Goal: Transaction & Acquisition: Purchase product/service

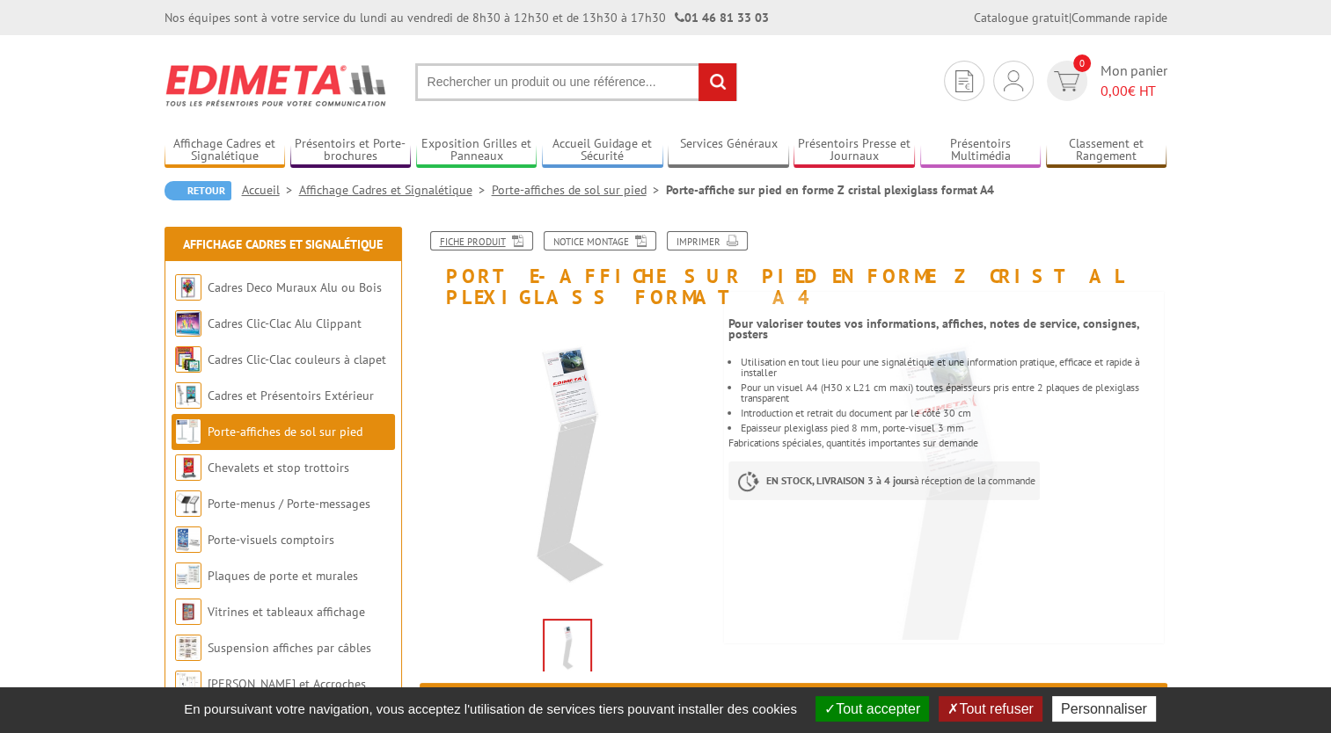
click at [503, 236] on link "Fiche produit" at bounding box center [481, 240] width 103 height 19
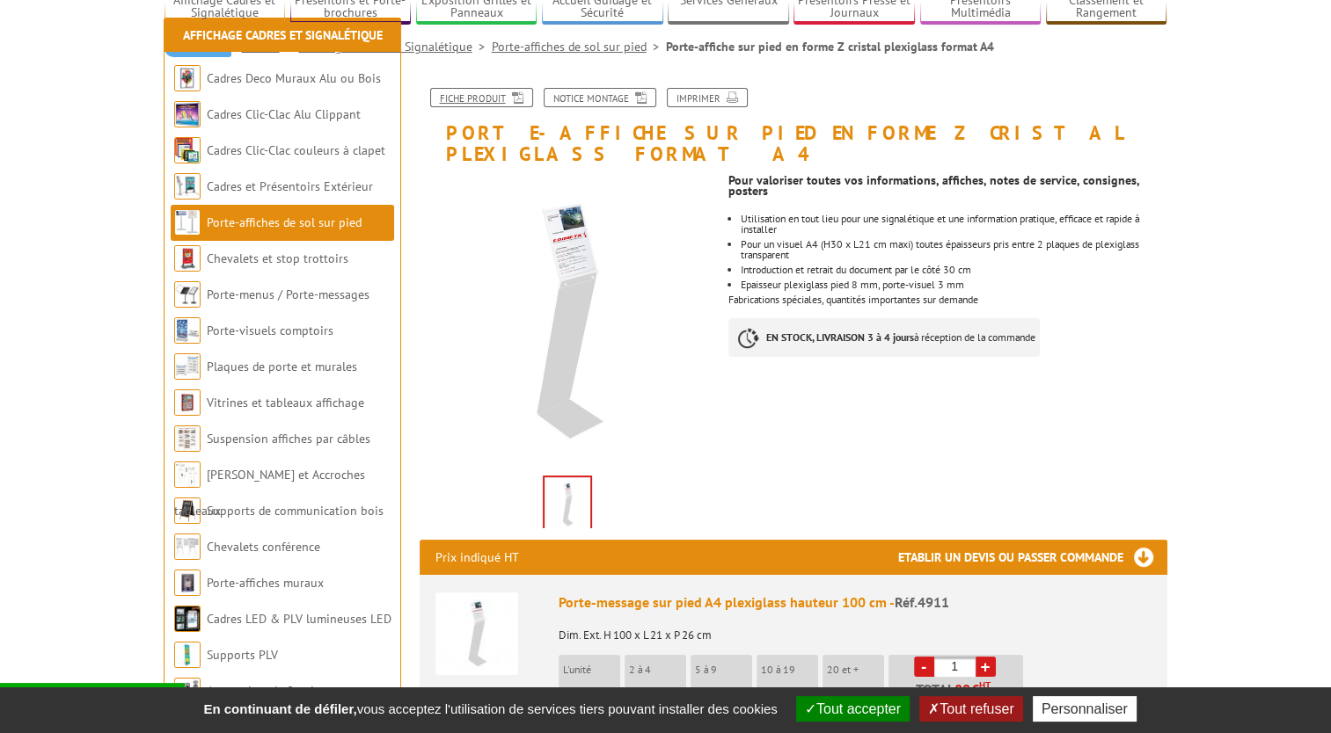
scroll to position [234, 0]
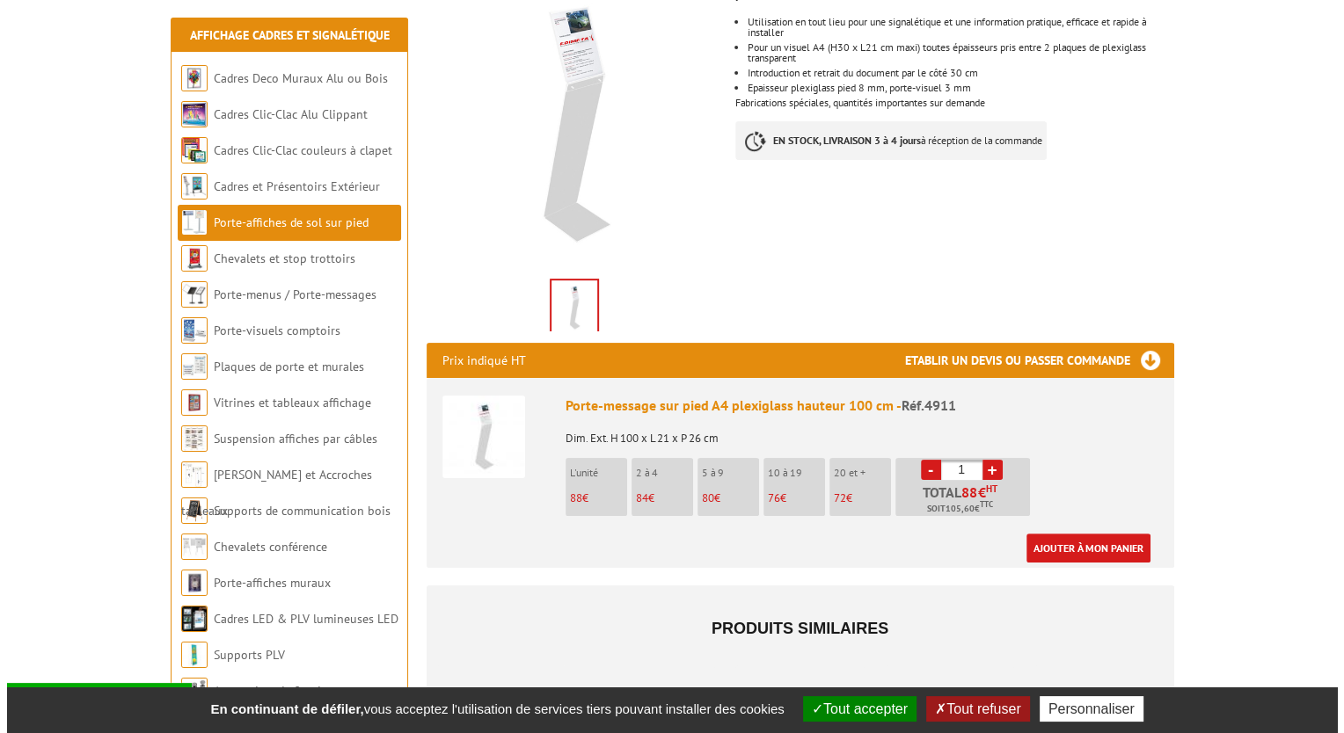
scroll to position [469, 0]
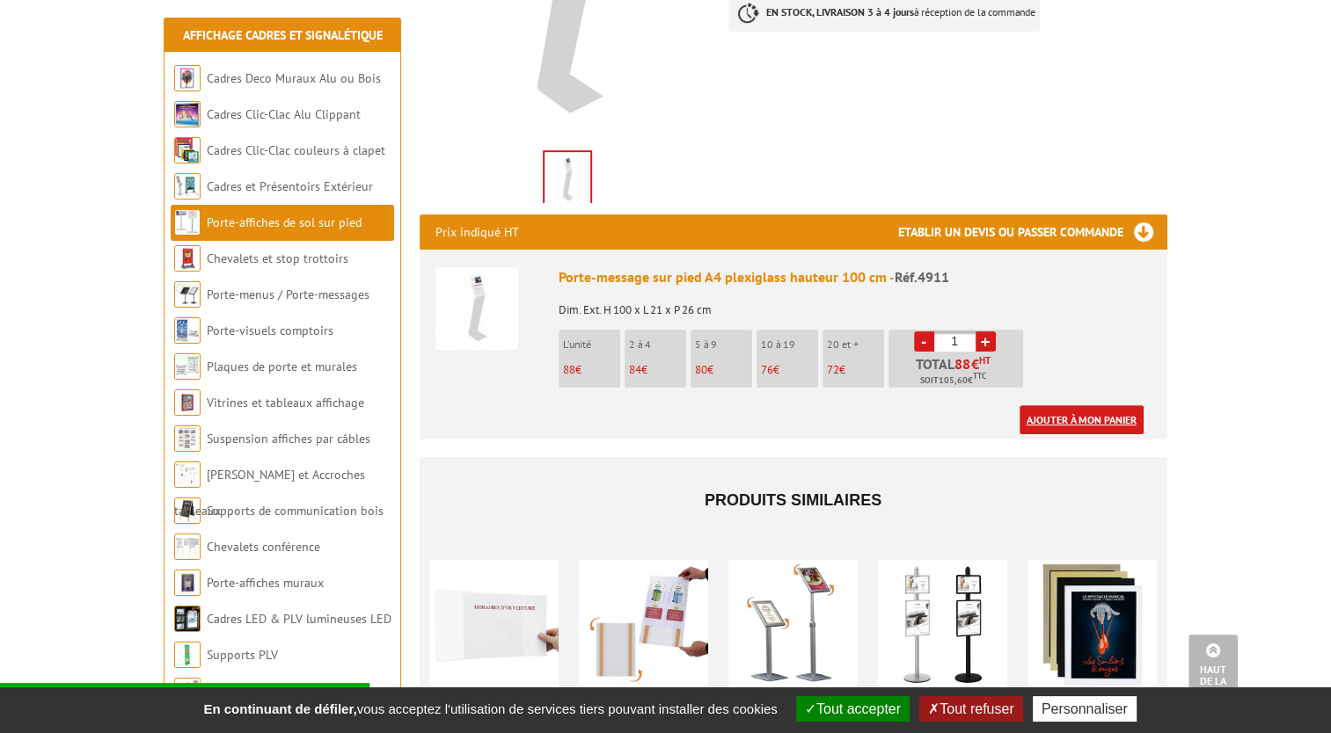
click at [1093, 405] on link "Ajouter à mon panier" at bounding box center [1081, 419] width 124 height 29
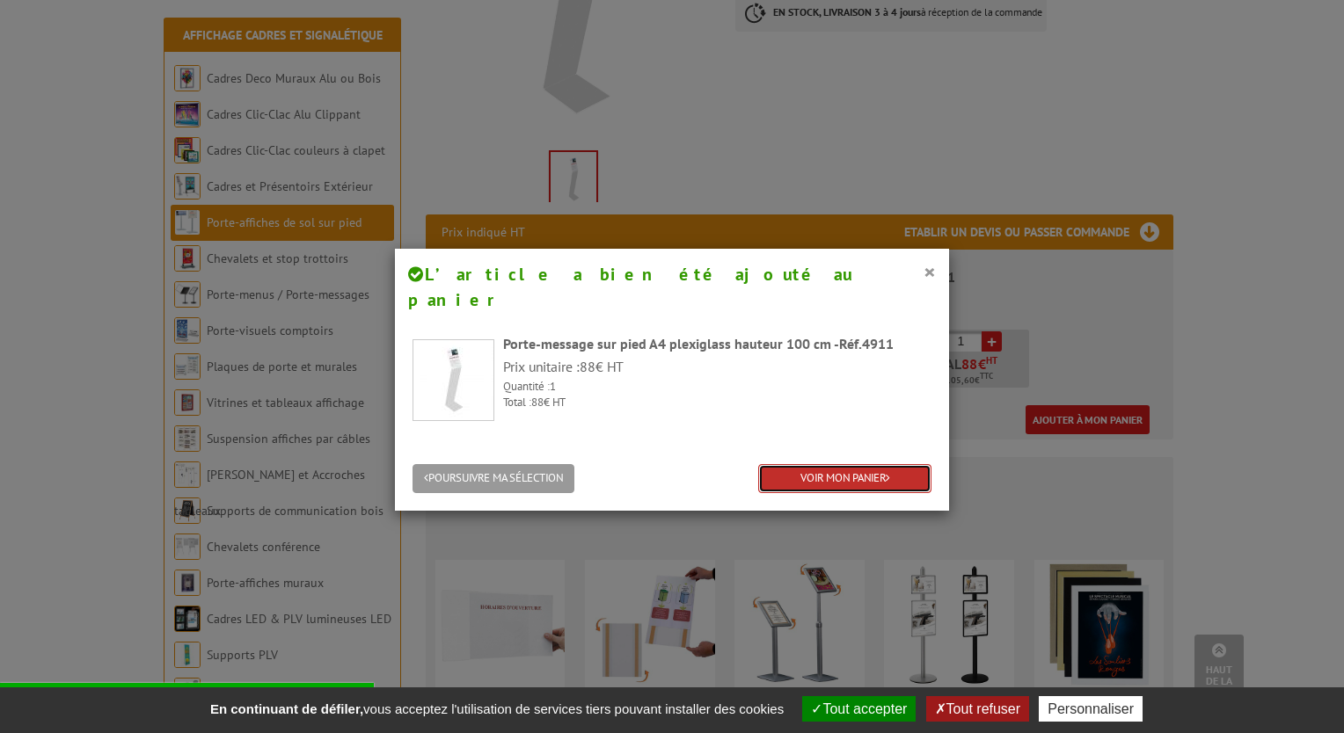
click at [822, 464] on link "VOIR MON PANIER" at bounding box center [844, 478] width 173 height 29
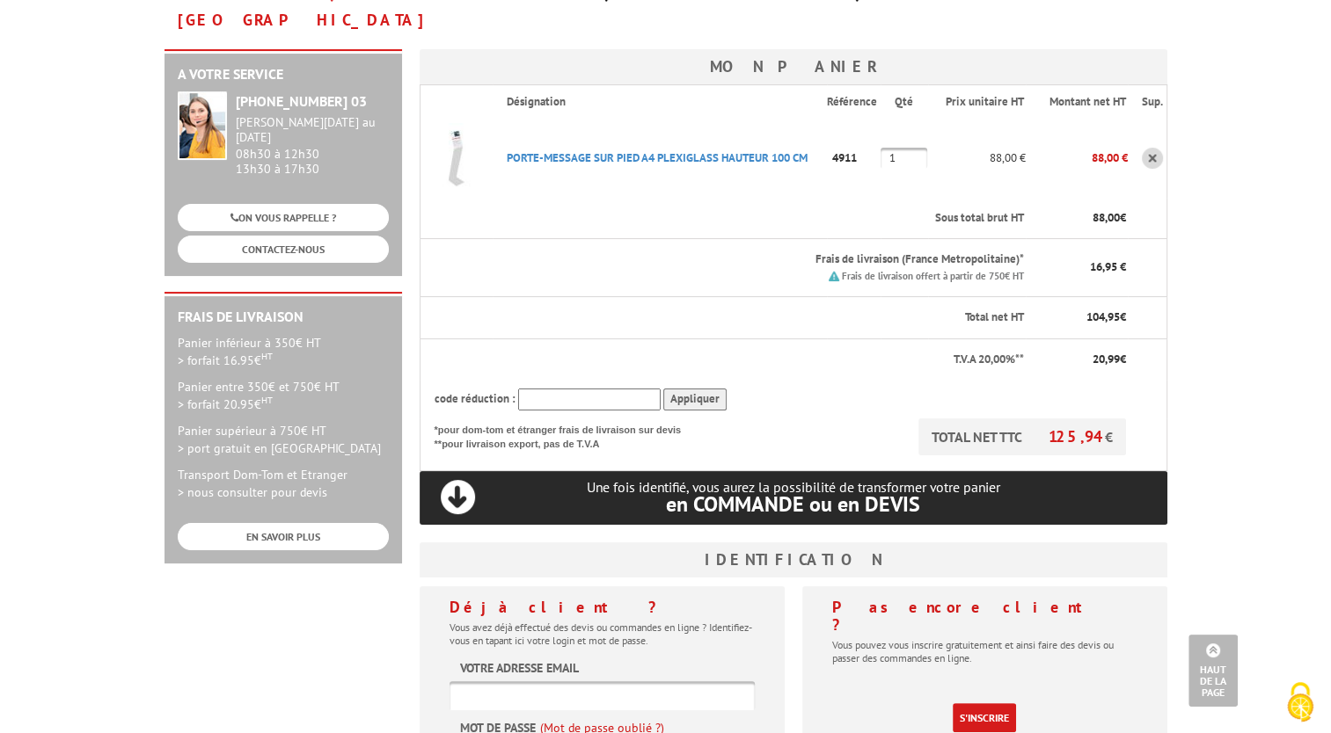
scroll to position [234, 0]
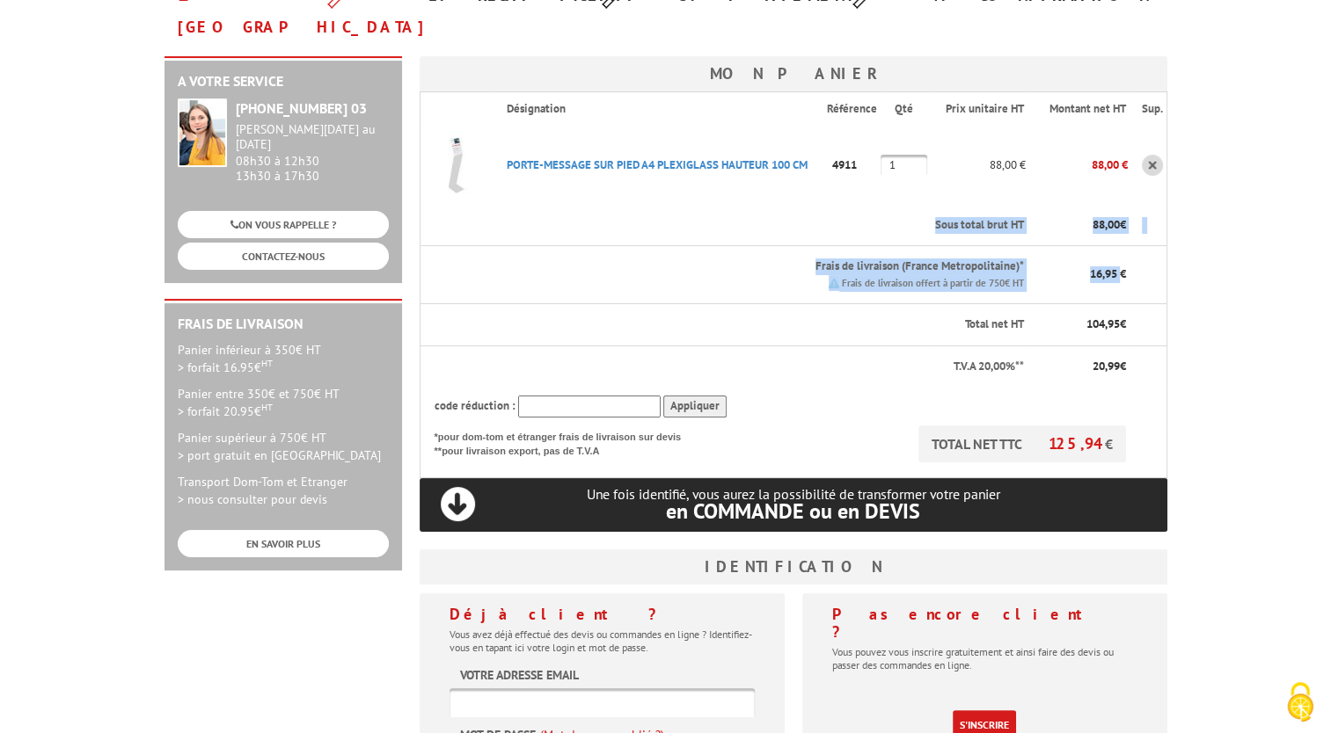
drag, startPoint x: 1121, startPoint y: 242, endPoint x: 796, endPoint y: 162, distance: 335.1
click at [793, 165] on tbody "Désignation Référence Qté Prix unitaire HT Montant net HT Sup. PORTE-MESSAGE SU…" at bounding box center [792, 285] width 747 height 386
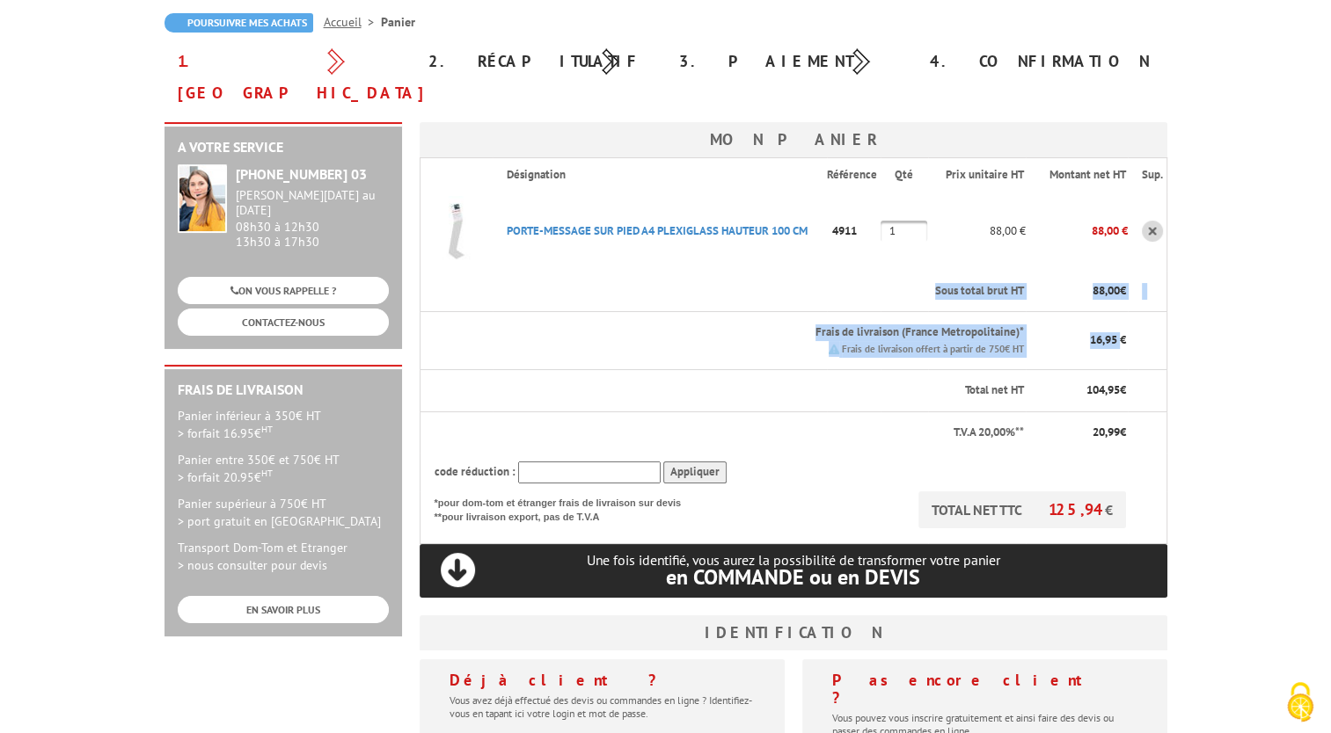
scroll to position [0, 0]
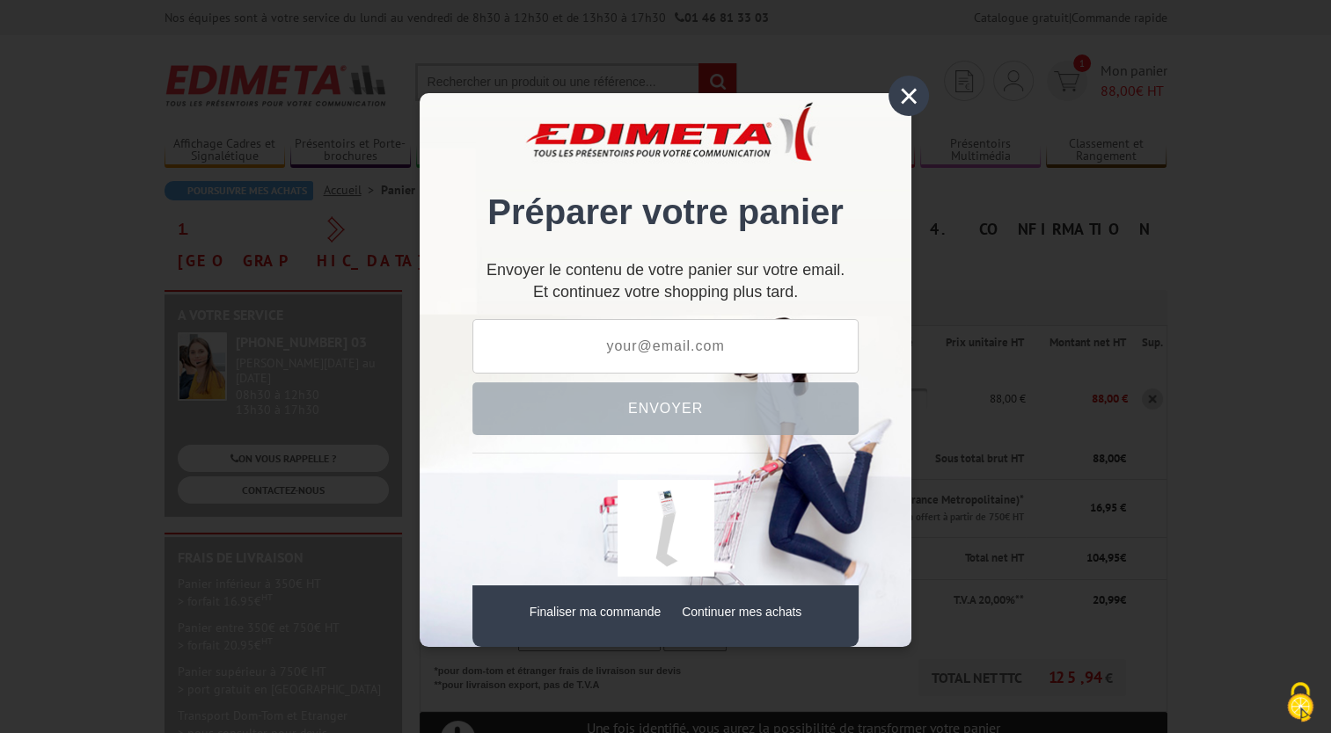
drag, startPoint x: 896, startPoint y: 91, endPoint x: 883, endPoint y: 93, distance: 13.3
click at [897, 91] on div "×" at bounding box center [908, 96] width 40 height 40
